Goal: Transaction & Acquisition: Purchase product/service

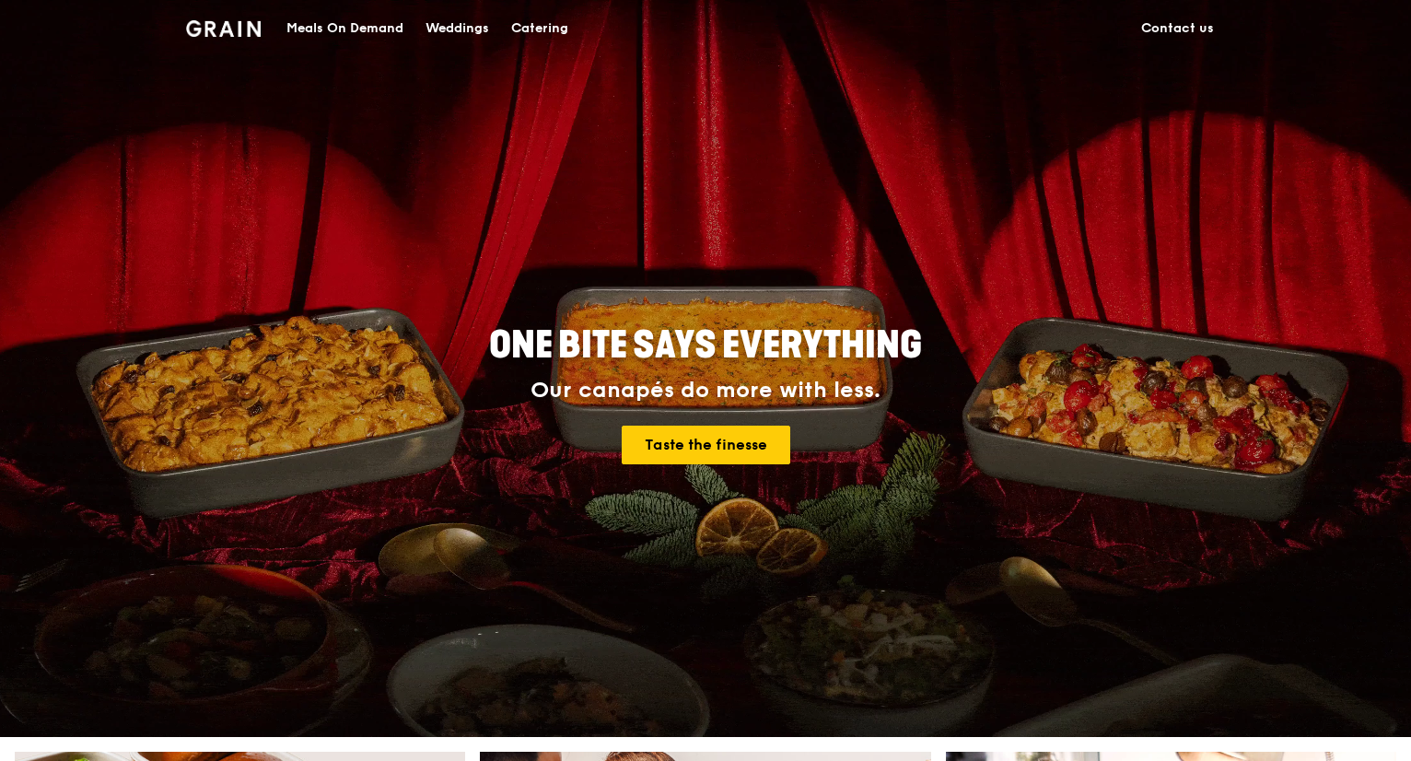
click at [523, 35] on div "Catering" at bounding box center [539, 28] width 57 height 55
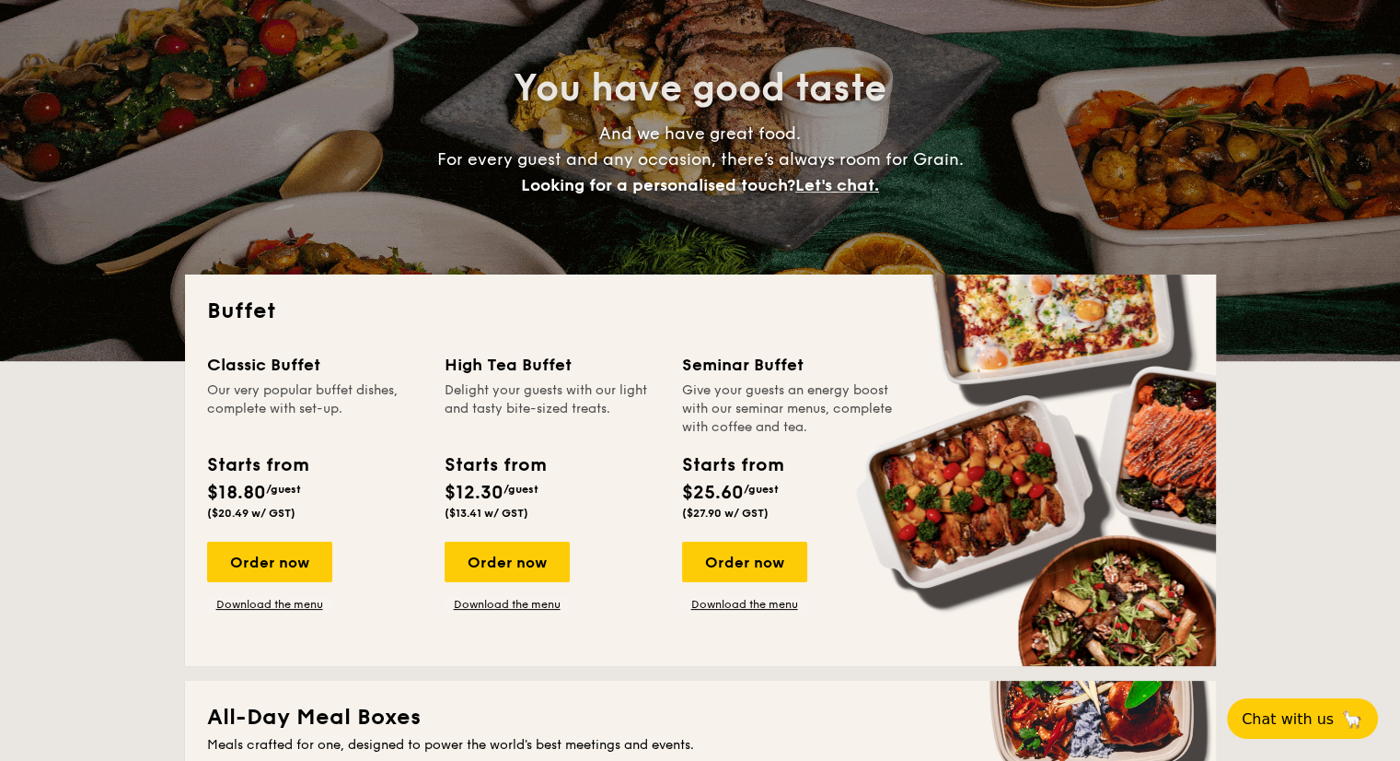
scroll to position [184, 0]
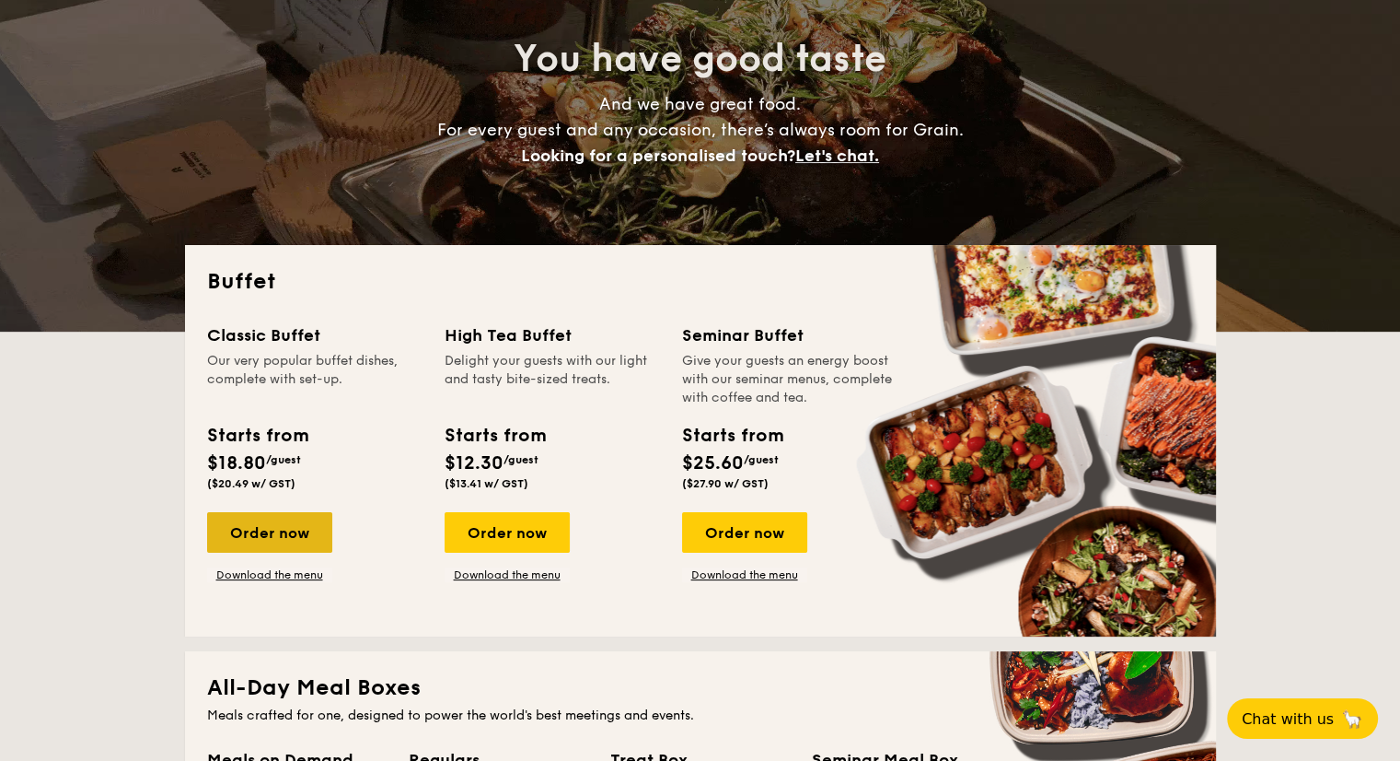
click at [300, 532] on div "Order now" at bounding box center [269, 532] width 125 height 41
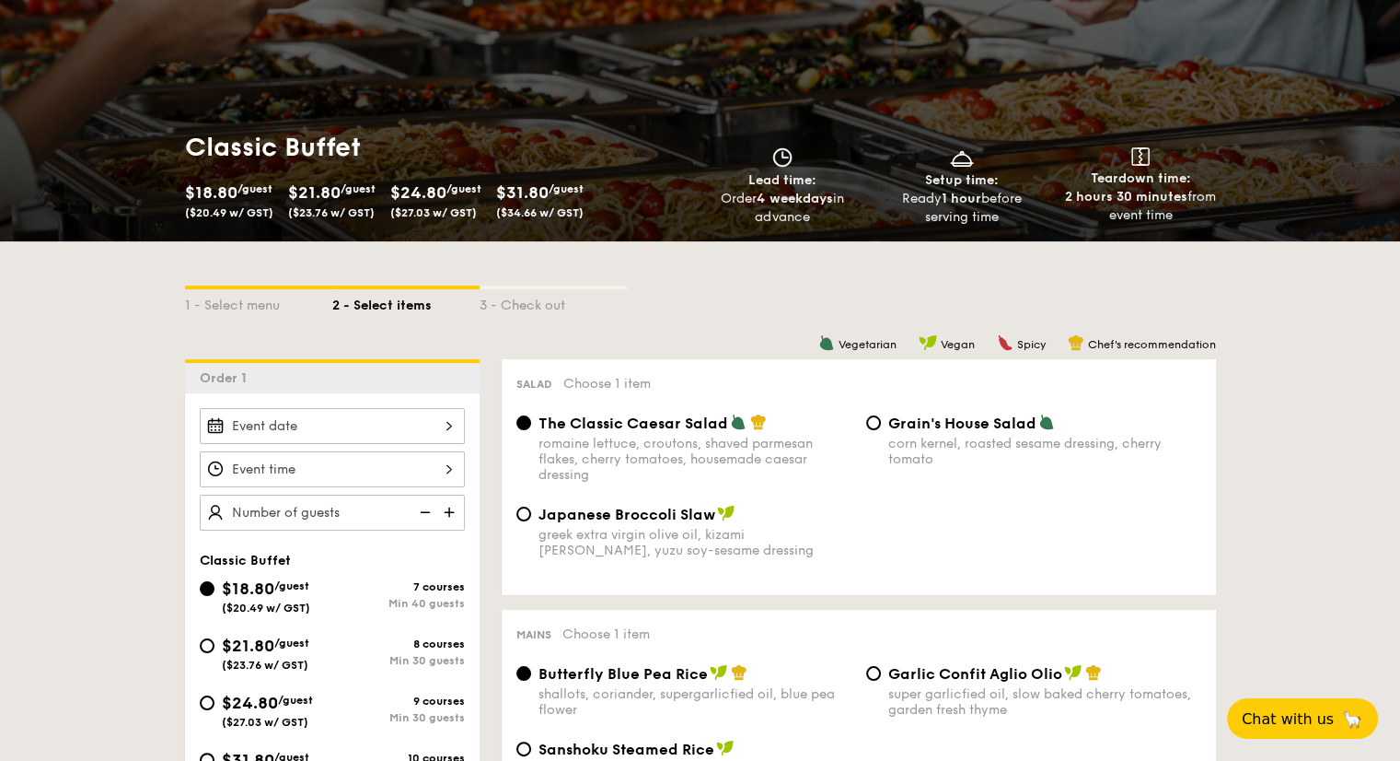
scroll to position [368, 0]
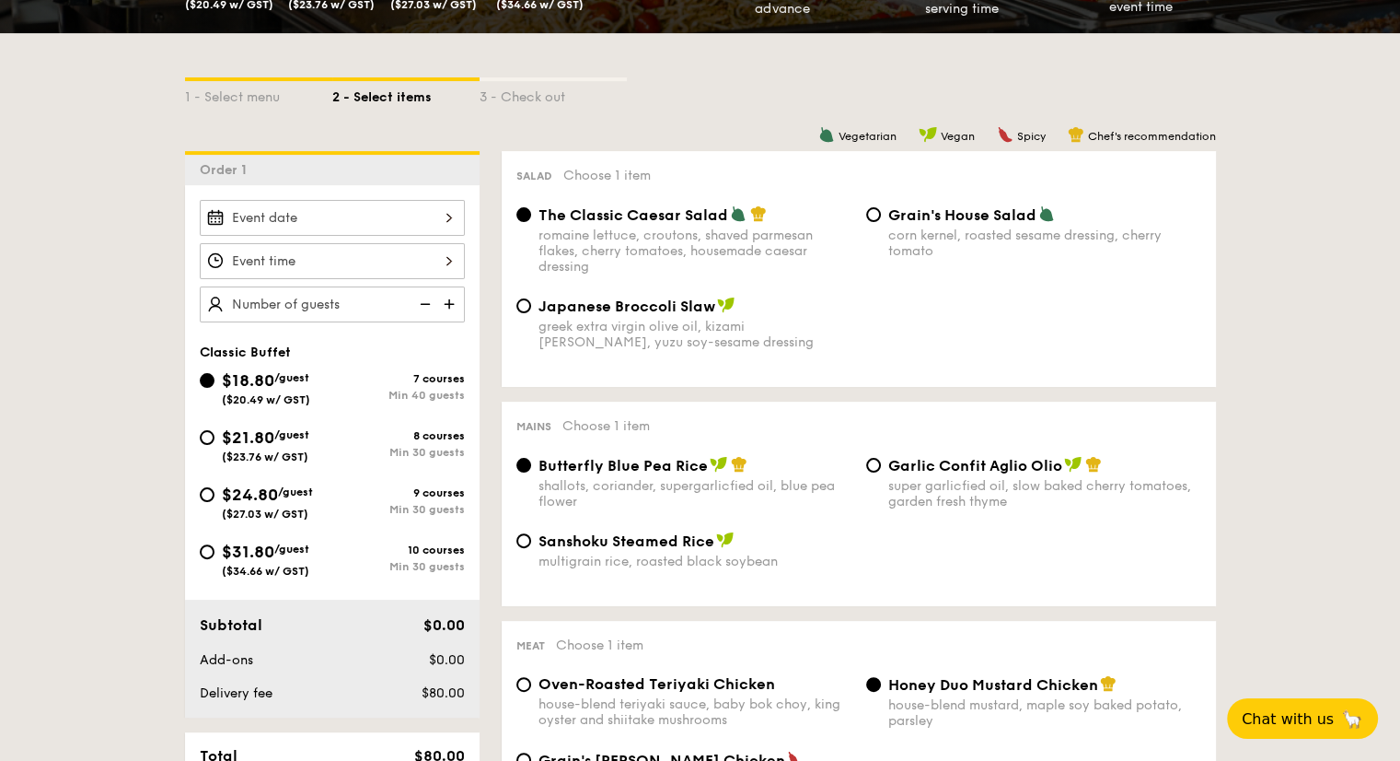
click at [213, 500] on div "$24.80 /guest ($27.03 w/ GST)" at bounding box center [266, 501] width 133 height 39
click at [213, 500] on input "$24.80 /guest ($27.03 w/ GST) 9 courses Min 30 guests" at bounding box center [207, 494] width 15 height 15
radio input "true"
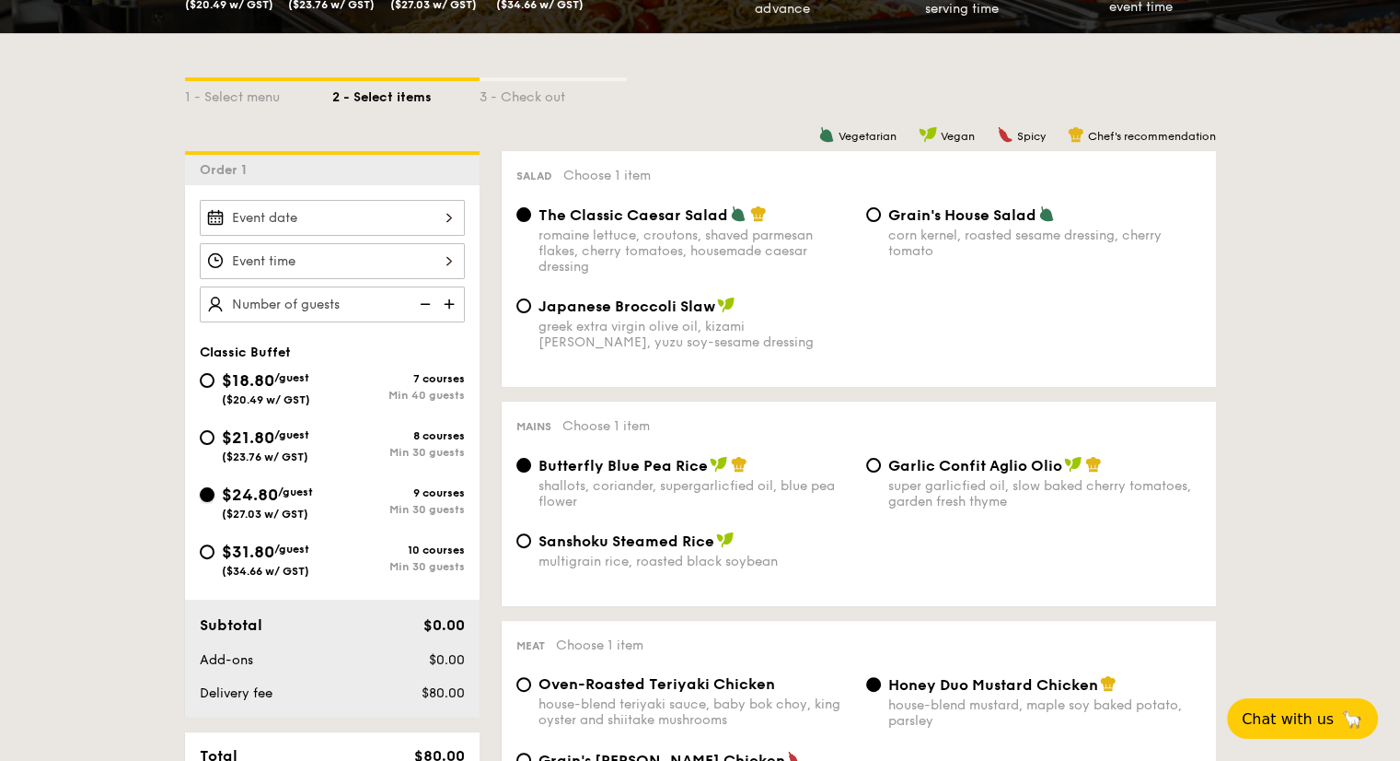
radio input "true"
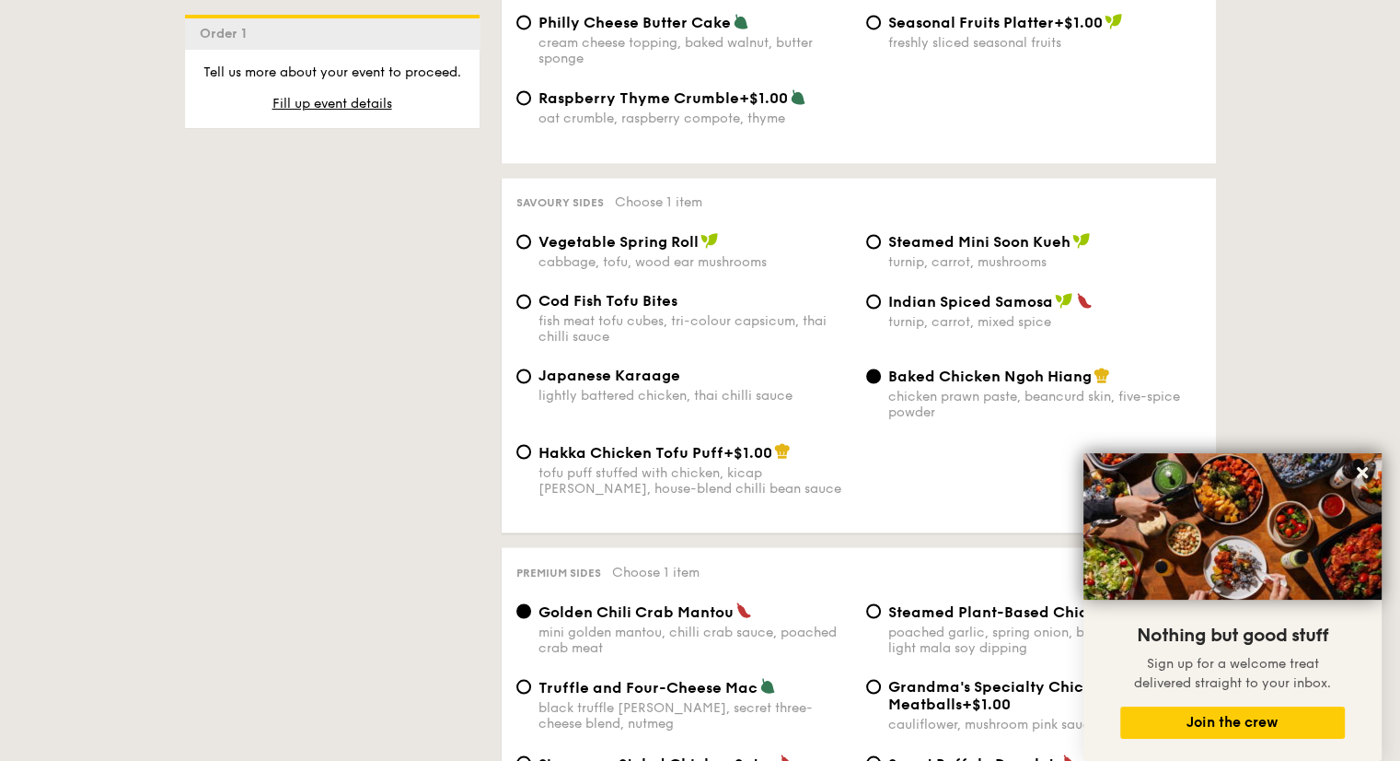
scroll to position [2946, 0]
